Goal: Task Accomplishment & Management: Manage account settings

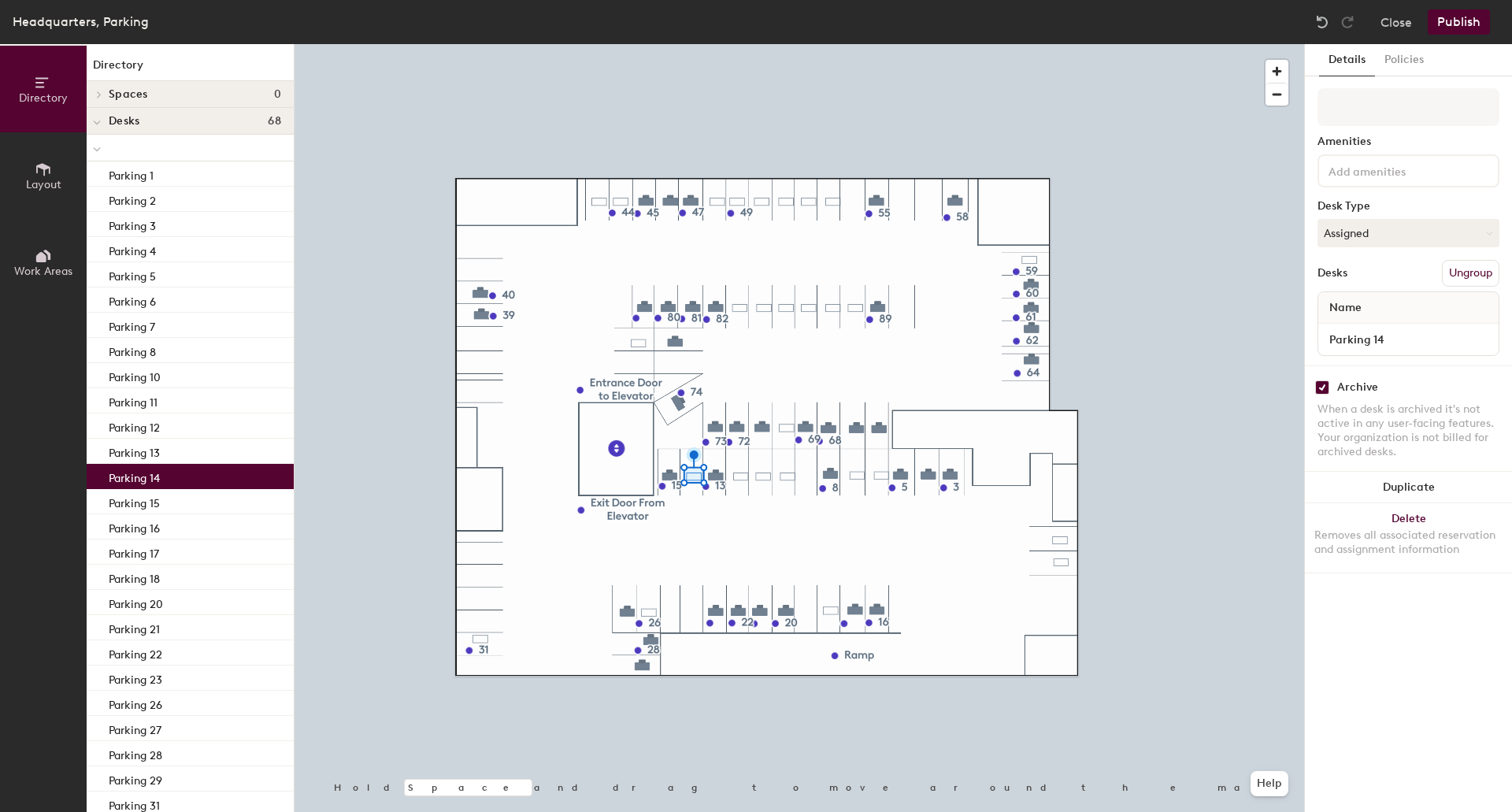
click at [1323, 390] on input "checkbox" at bounding box center [1322, 387] width 14 height 14
checkbox input "false"
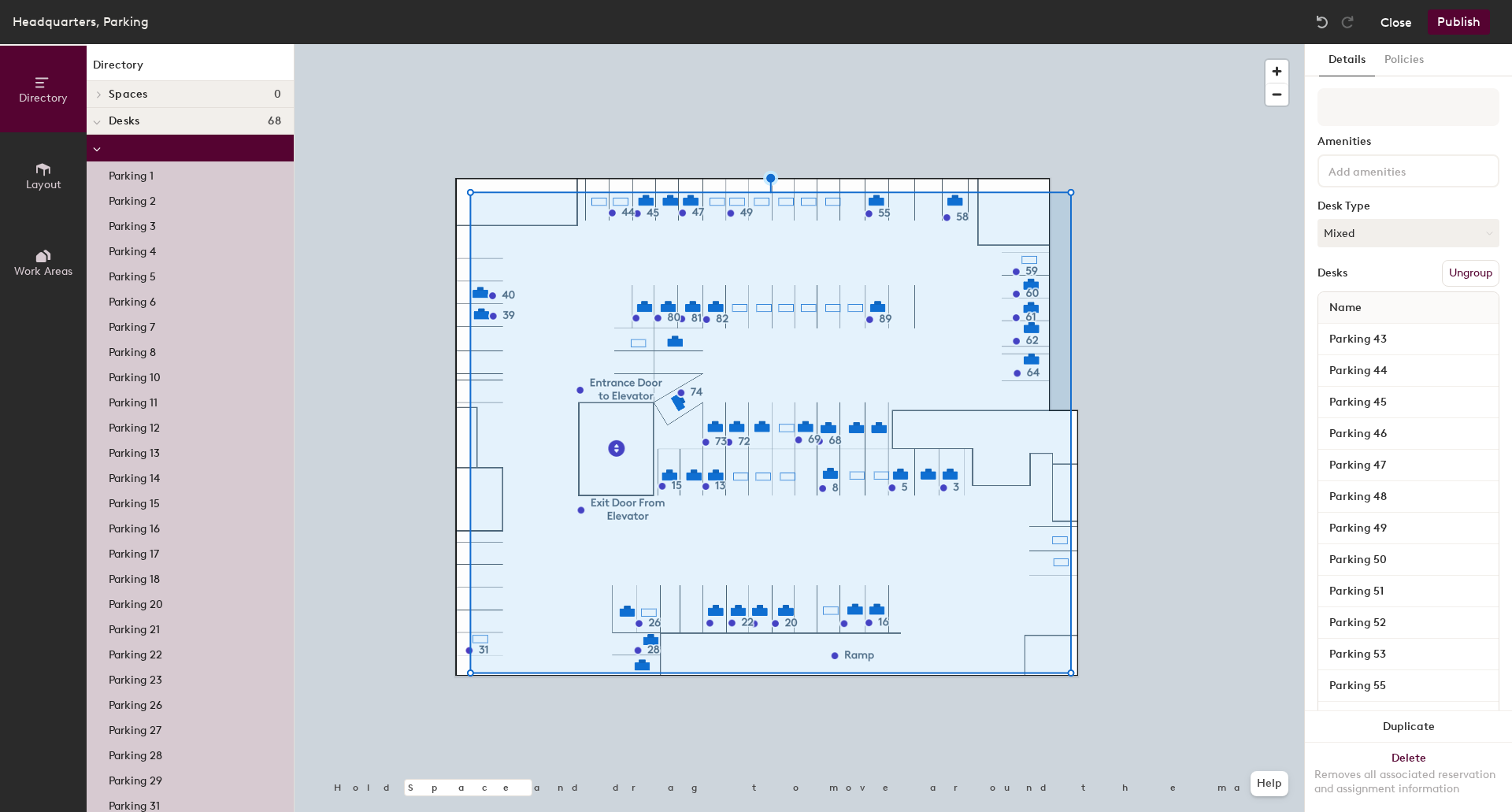
click at [1399, 22] on button "Close" at bounding box center [1396, 22] width 31 height 25
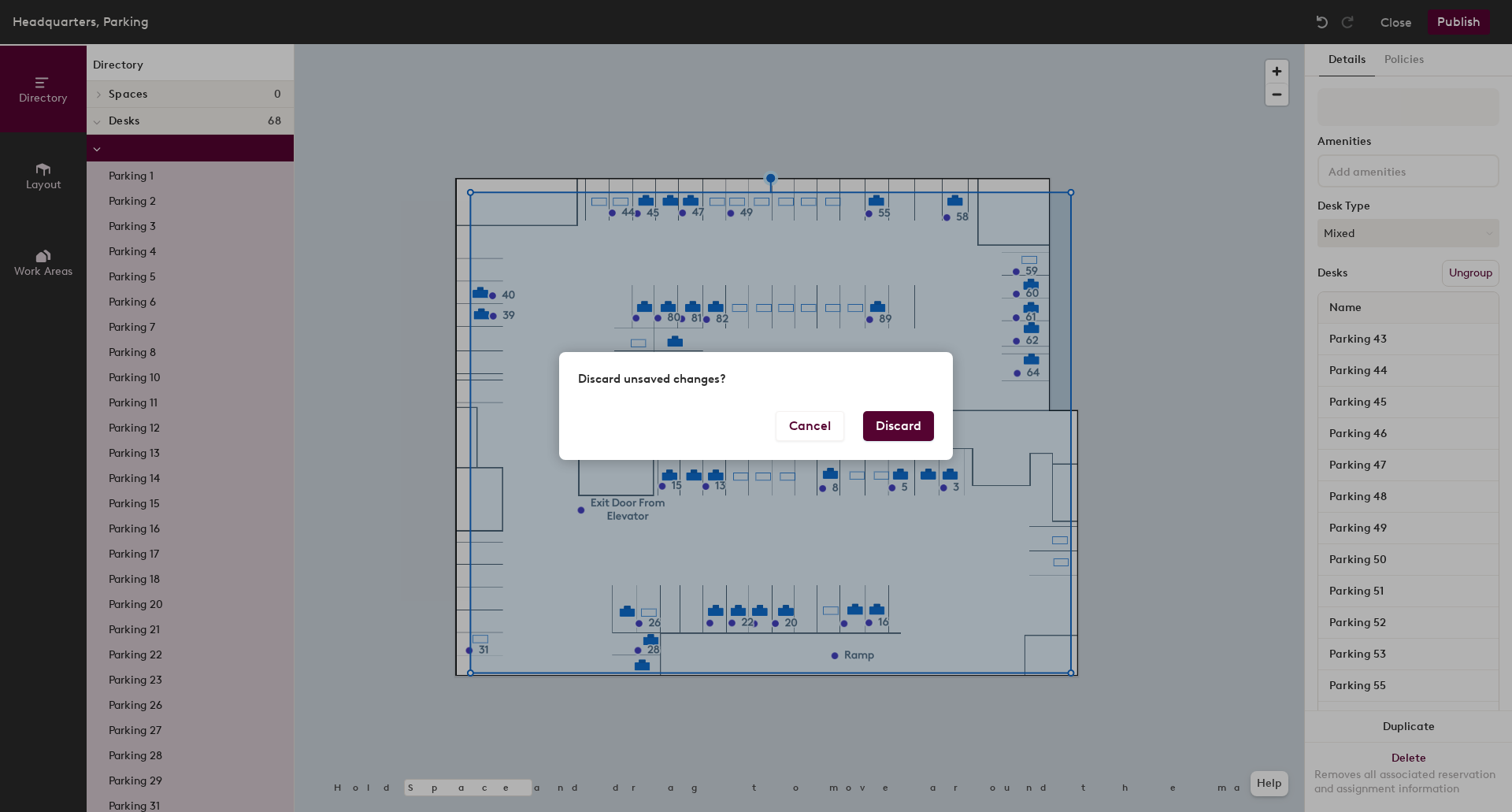
click at [906, 429] on button "Discard" at bounding box center [899, 425] width 71 height 30
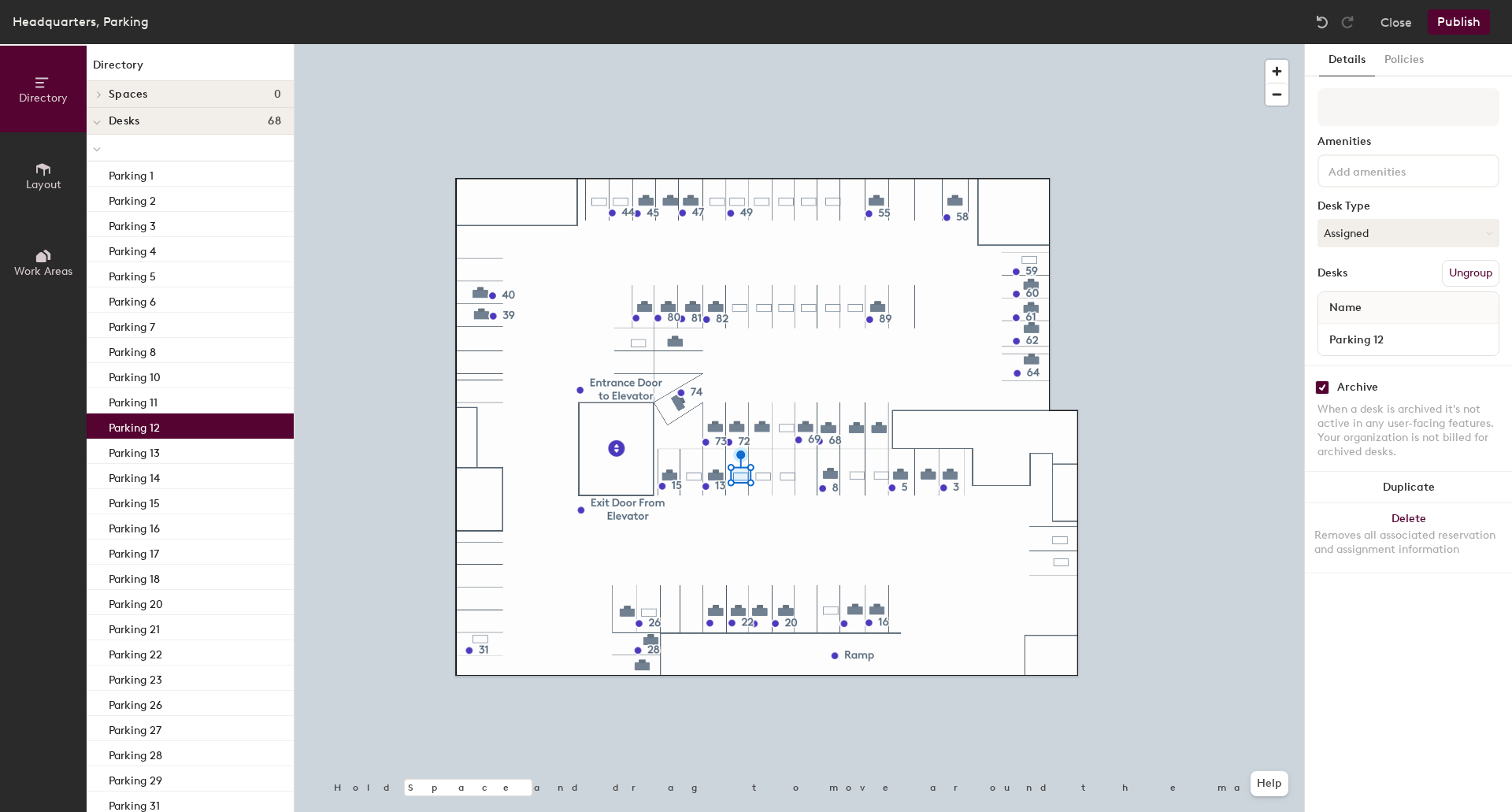
click at [1323, 388] on input "checkbox" at bounding box center [1322, 387] width 14 height 14
checkbox input "false"
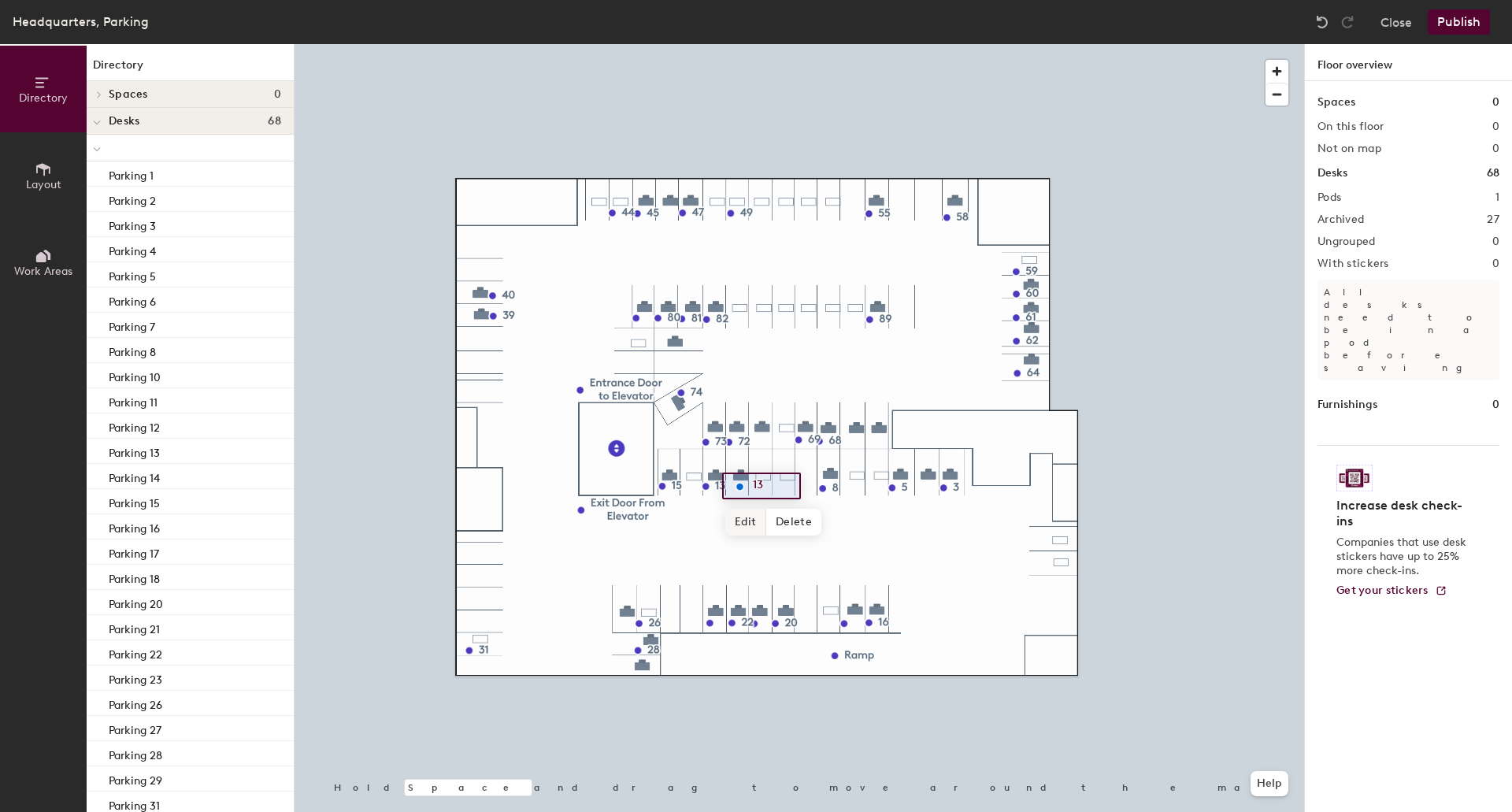
click at [753, 515] on span "Edit" at bounding box center [746, 522] width 41 height 27
type input "12"
click at [1460, 21] on button "Publish" at bounding box center [1459, 22] width 62 height 25
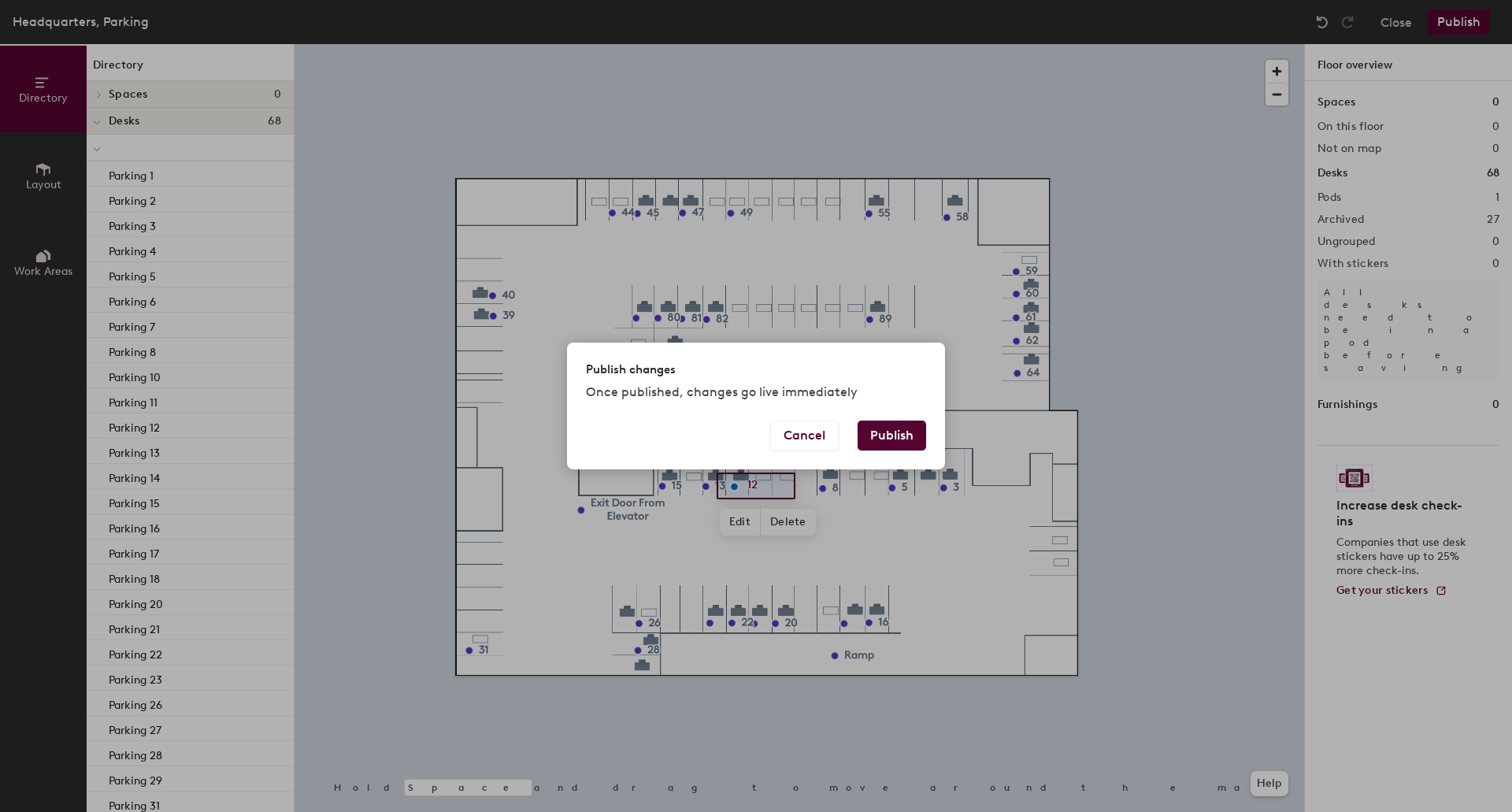
click at [899, 428] on button "Publish" at bounding box center [891, 435] width 68 height 30
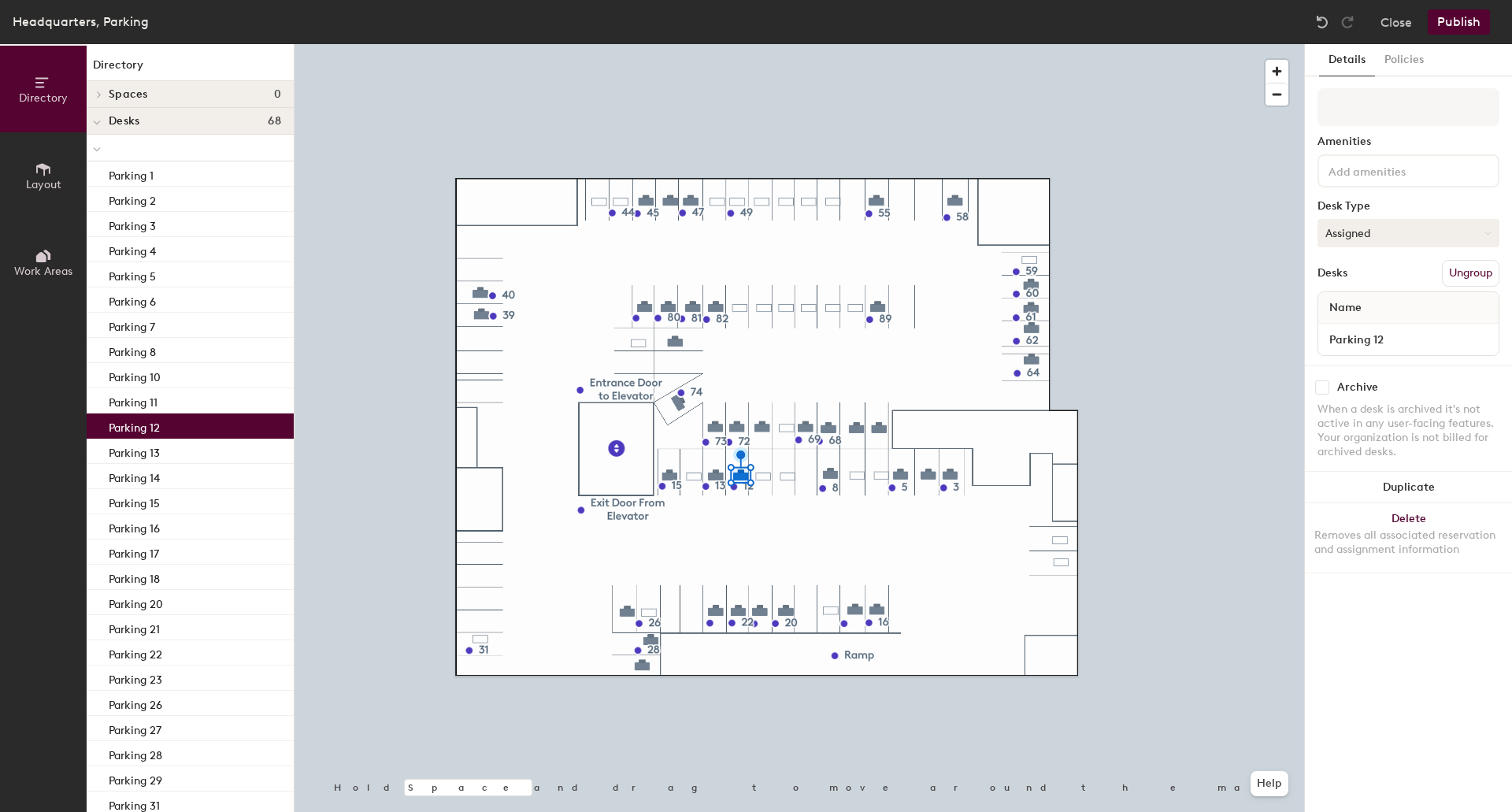
click at [1371, 237] on button "Assigned" at bounding box center [1409, 233] width 182 height 29
click at [1341, 331] on div "Hoteled" at bounding box center [1398, 328] width 158 height 23
click at [1463, 19] on button "Publish" at bounding box center [1459, 22] width 62 height 25
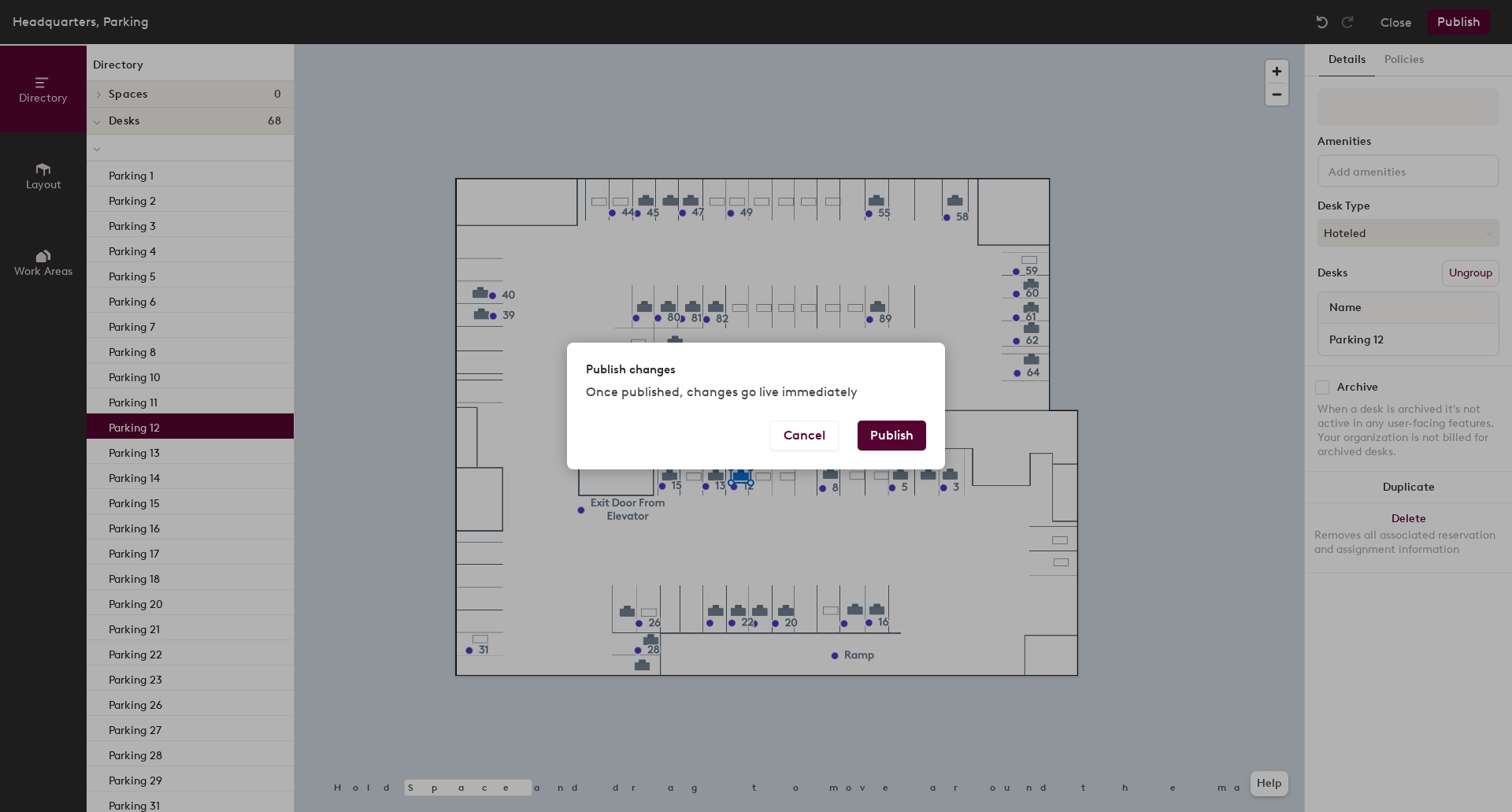
click at [888, 432] on button "Publish" at bounding box center [891, 435] width 68 height 30
